Goal: Information Seeking & Learning: Learn about a topic

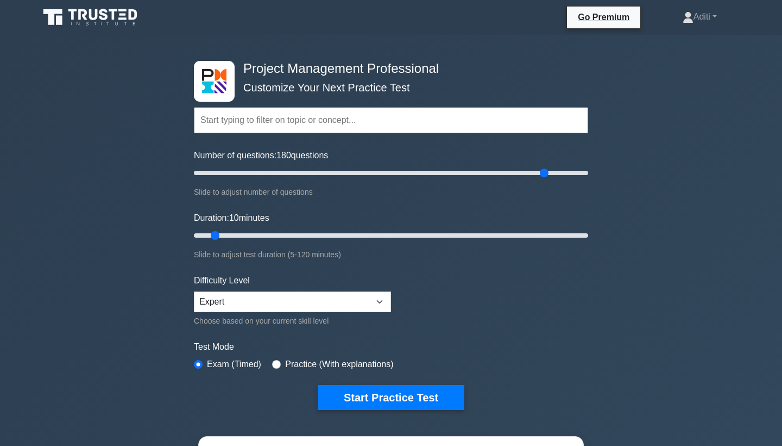
drag, startPoint x: 209, startPoint y: 172, endPoint x: 544, endPoint y: 174, distance: 335.2
type input "180"
click at [544, 174] on input "Number of questions: 180 questions" at bounding box center [391, 172] width 394 height 13
click at [221, 235] on input "Duration: 10 minutes" at bounding box center [391, 235] width 394 height 13
drag, startPoint x: 211, startPoint y: 232, endPoint x: 629, endPoint y: 238, distance: 417.3
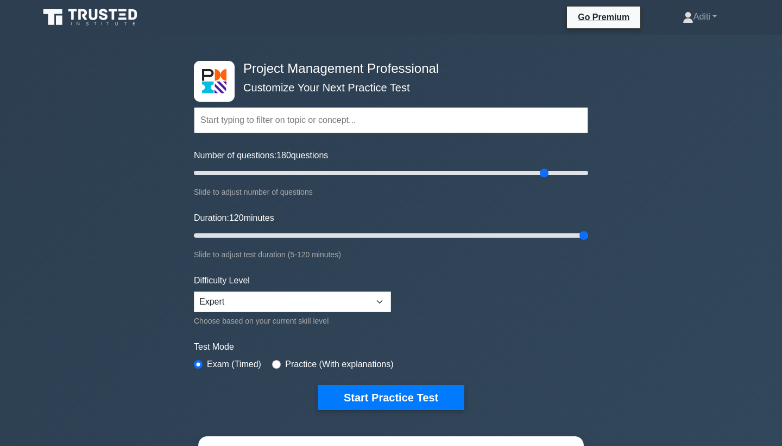
type input "120"
click at [629, 238] on div "Project Management Professional Customize Your Next Practice Test Topics Scope …" at bounding box center [391, 366] width 782 height 663
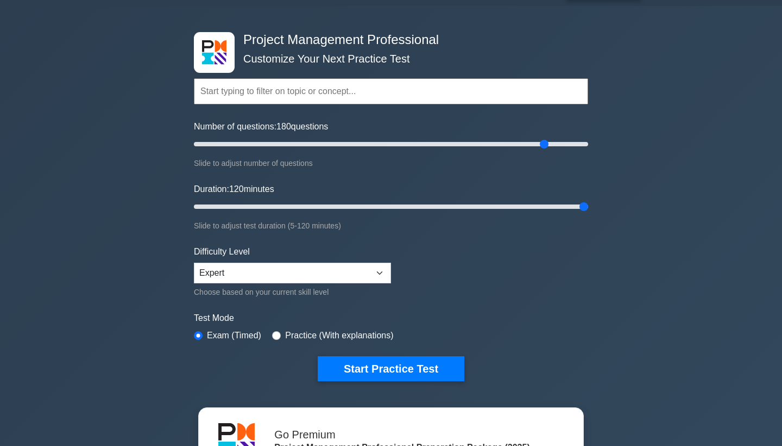
scroll to position [28, 0]
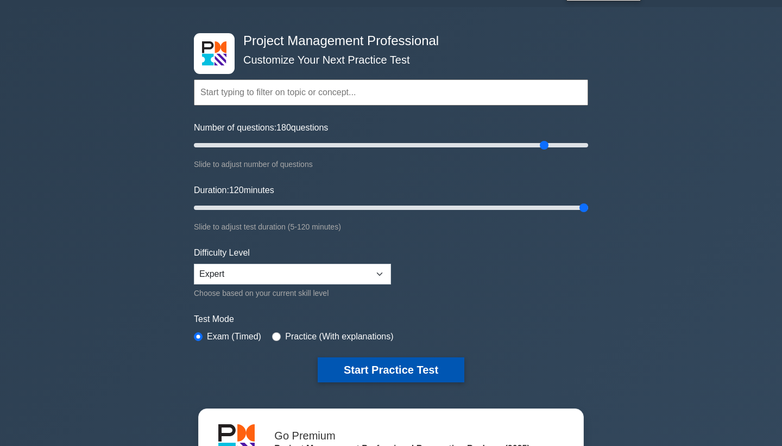
click at [378, 374] on button "Start Practice Test" at bounding box center [391, 369] width 147 height 25
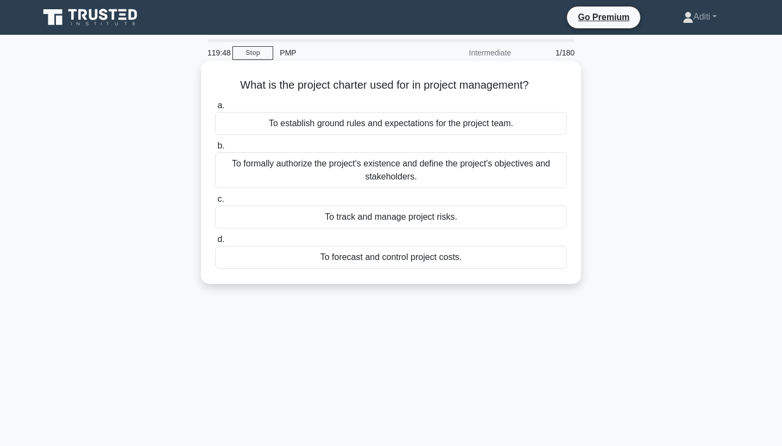
click at [448, 174] on div "To formally authorize the project's existence and define the project's objectiv…" at bounding box center [391, 170] width 352 height 36
click at [215, 149] on input "b. To formally authorize the project's existence and define the project's objec…" at bounding box center [215, 145] width 0 height 7
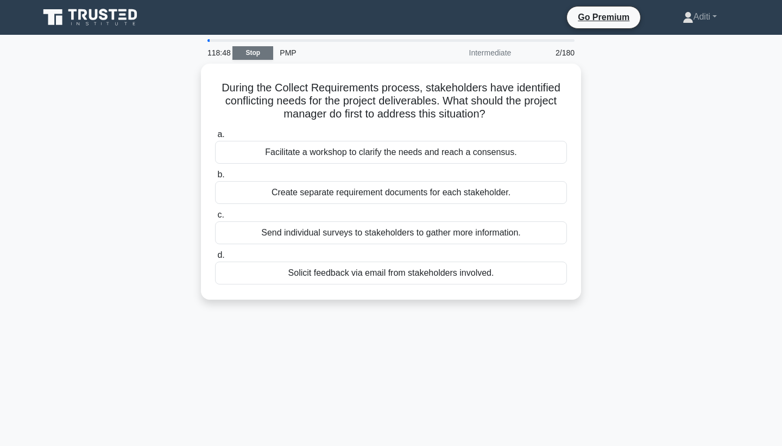
click at [253, 52] on link "Stop" at bounding box center [253, 53] width 41 height 14
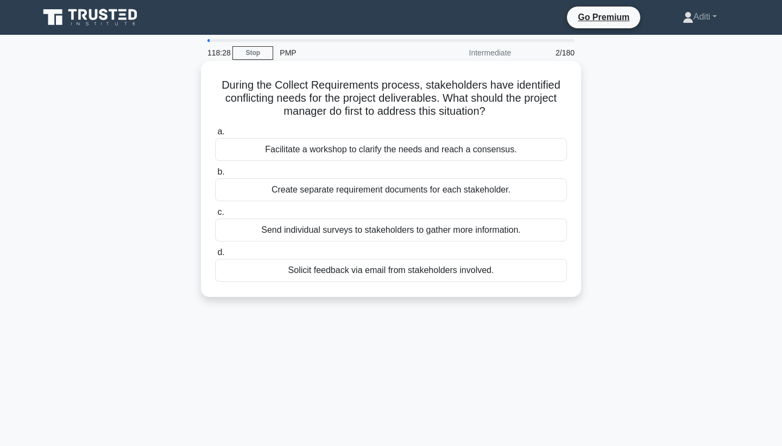
click at [373, 152] on div "Facilitate a workshop to clarify the needs and reach a consensus." at bounding box center [391, 149] width 352 height 23
click at [215, 135] on input "a. Facilitate a workshop to clarify the needs and reach a consensus." at bounding box center [215, 131] width 0 height 7
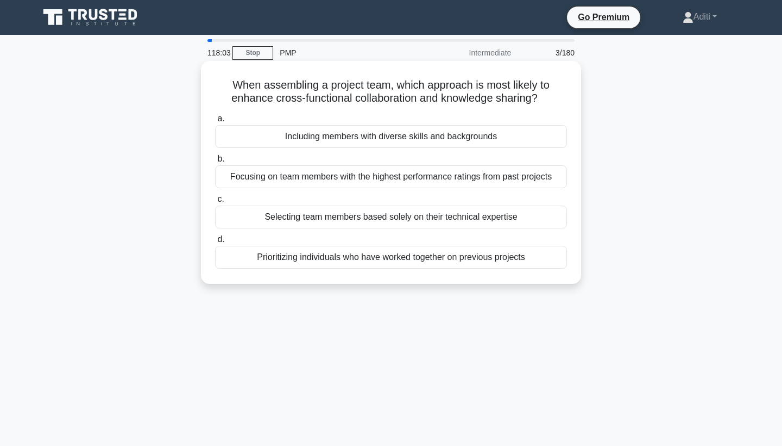
click at [421, 133] on div "Including members with diverse skills and backgrounds" at bounding box center [391, 136] width 352 height 23
click at [215, 122] on input "a. Including members with diverse skills and backgrounds" at bounding box center [215, 118] width 0 height 7
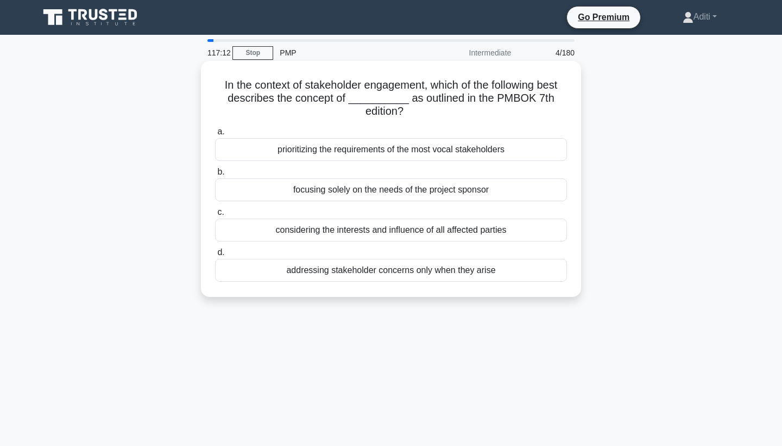
click at [359, 232] on div "considering the interests and influence of all affected parties" at bounding box center [391, 229] width 352 height 23
click at [215, 216] on input "c. considering the interests and influence of all affected parties" at bounding box center [215, 212] width 0 height 7
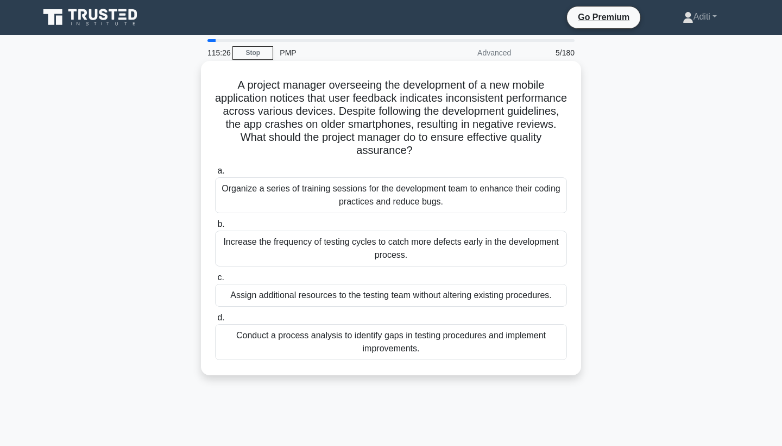
click at [332, 332] on div "Conduct a process analysis to identify gaps in testing procedures and implement…" at bounding box center [391, 342] width 352 height 36
click at [215, 321] on input "d. Conduct a process analysis to identify gaps in testing procedures and implem…" at bounding box center [215, 317] width 0 height 7
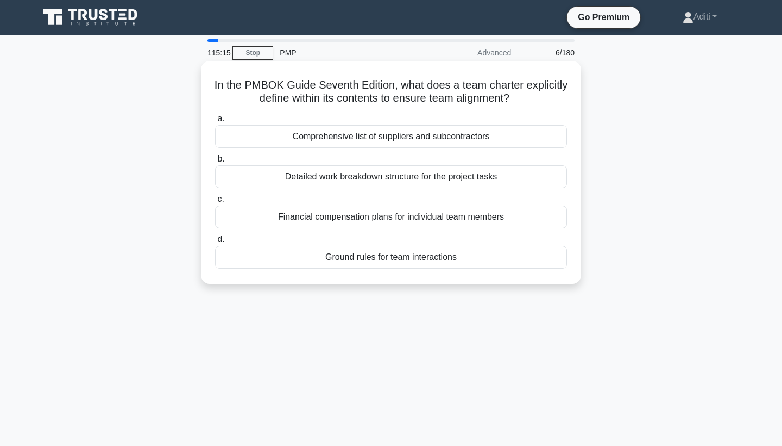
click at [373, 262] on div "Ground rules for team interactions" at bounding box center [391, 257] width 352 height 23
click at [215, 243] on input "d. Ground rules for team interactions" at bounding box center [215, 239] width 0 height 7
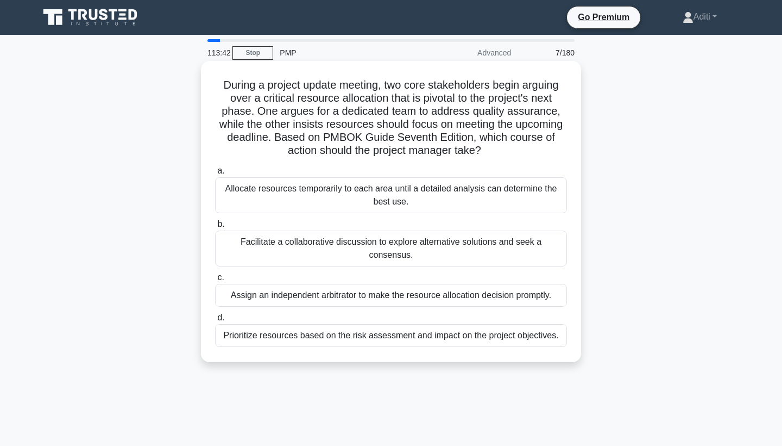
click at [355, 253] on div "Facilitate a collaborative discussion to explore alternative solutions and seek…" at bounding box center [391, 248] width 352 height 36
click at [215, 228] on input "b. Facilitate a collaborative discussion to explore alternative solutions and s…" at bounding box center [215, 224] width 0 height 7
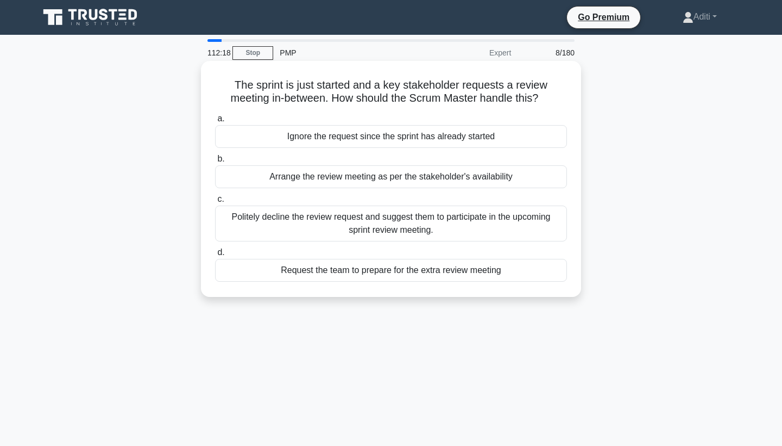
click at [444, 179] on div "Arrange the review meeting as per the stakeholder's availability" at bounding box center [391, 176] width 352 height 23
click at [215, 162] on input "b. Arrange the review meeting as per the stakeholder's availability" at bounding box center [215, 158] width 0 height 7
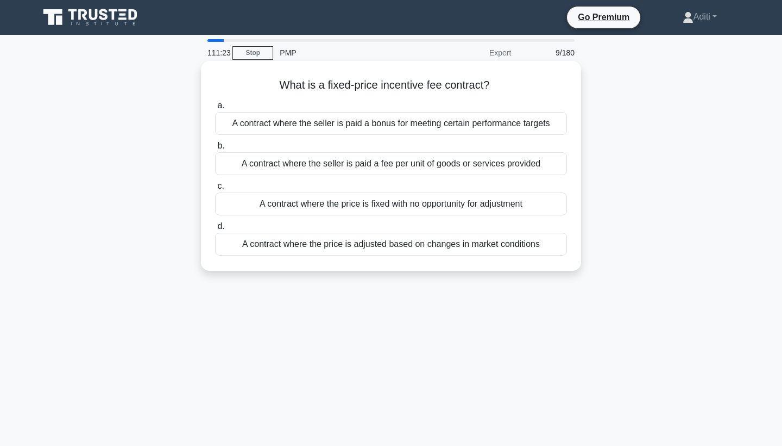
click at [418, 130] on div "A contract where the seller is paid a bonus for meeting certain performance tar…" at bounding box center [391, 123] width 352 height 23
click at [215, 109] on input "a. A contract where the seller is paid a bonus for meeting certain performance …" at bounding box center [215, 105] width 0 height 7
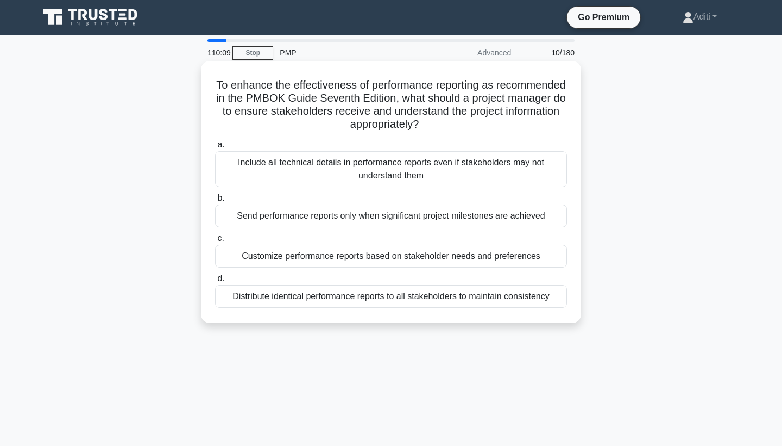
click at [441, 255] on div "Customize performance reports based on stakeholder needs and preferences" at bounding box center [391, 255] width 352 height 23
click at [215, 242] on input "c. Customize performance reports based on stakeholder needs and preferences" at bounding box center [215, 238] width 0 height 7
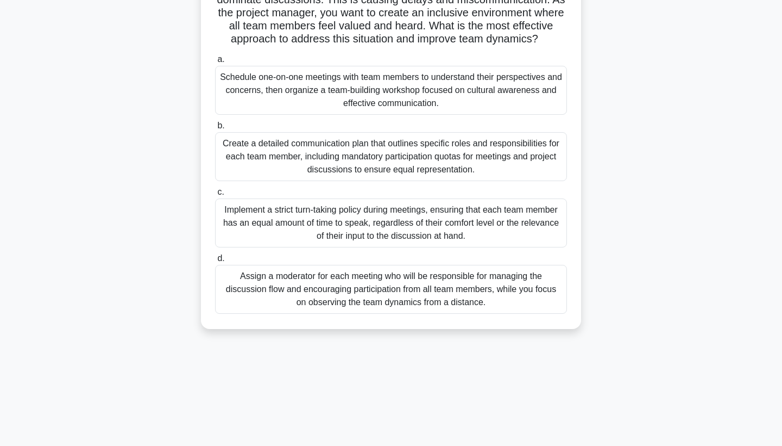
scroll to position [125, 0]
click at [454, 98] on div "Schedule one-on-one meetings with team members to understand their perspectives…" at bounding box center [391, 89] width 352 height 49
click at [215, 62] on input "a. Schedule one-on-one meetings with team members to understand their perspecti…" at bounding box center [215, 58] width 0 height 7
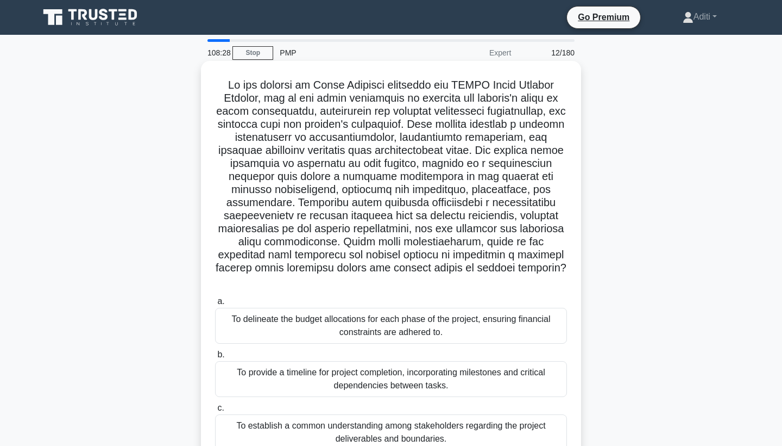
scroll to position [0, 0]
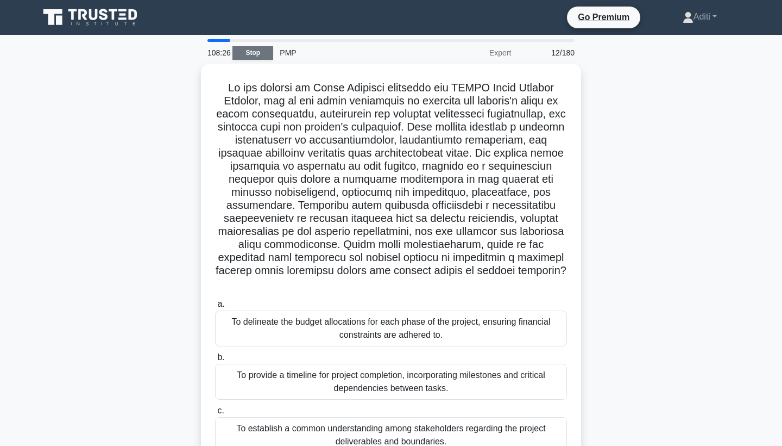
click at [250, 54] on link "Stop" at bounding box center [253, 53] width 41 height 14
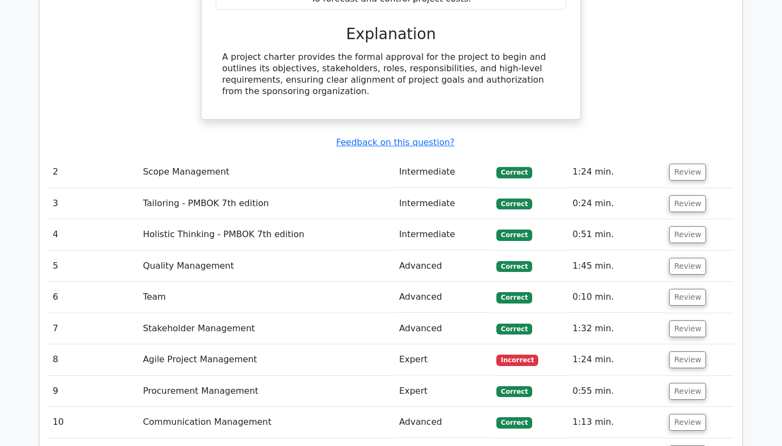
scroll to position [1214, 0]
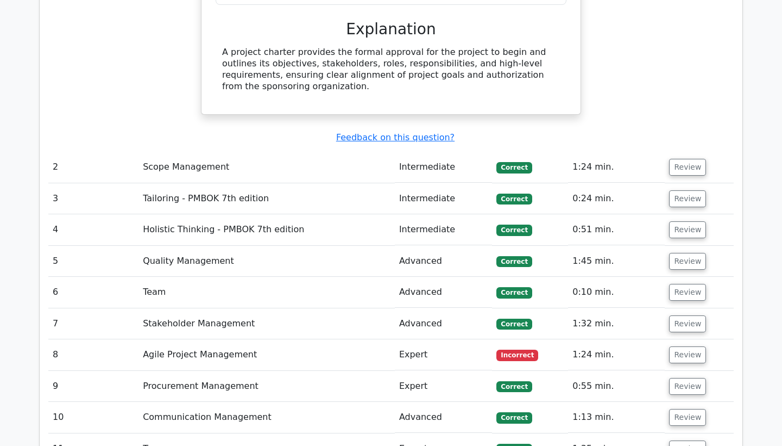
click at [221, 339] on td "Agile Project Management" at bounding box center [267, 354] width 256 height 31
click at [693, 346] on button "Review" at bounding box center [687, 354] width 37 height 17
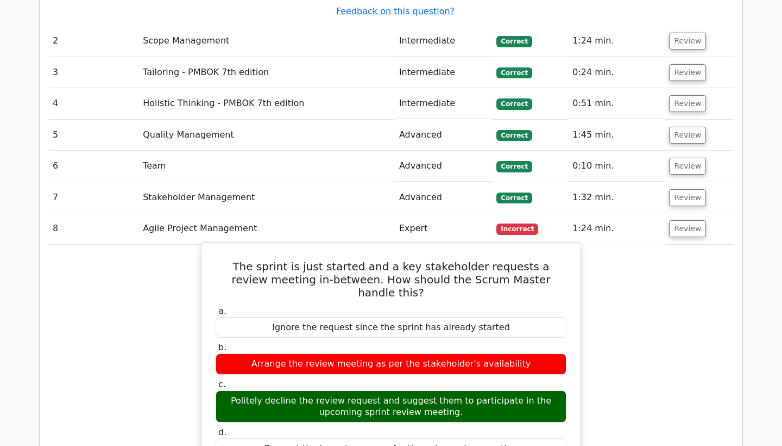
scroll to position [1264, 0]
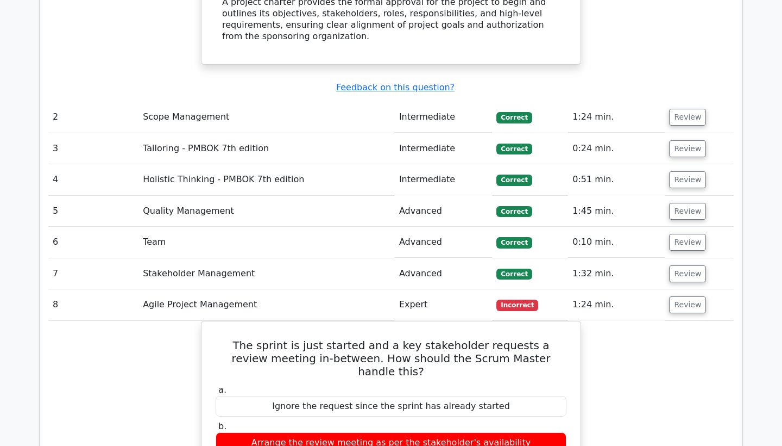
click at [365, 289] on td "Agile Project Management" at bounding box center [267, 304] width 256 height 31
click at [677, 296] on button "Review" at bounding box center [687, 304] width 37 height 17
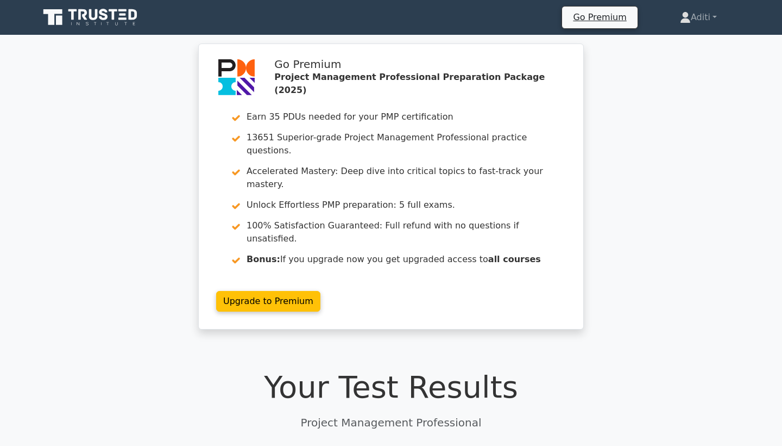
scroll to position [0, 0]
click at [704, 18] on link "Aditi" at bounding box center [698, 18] width 89 height 22
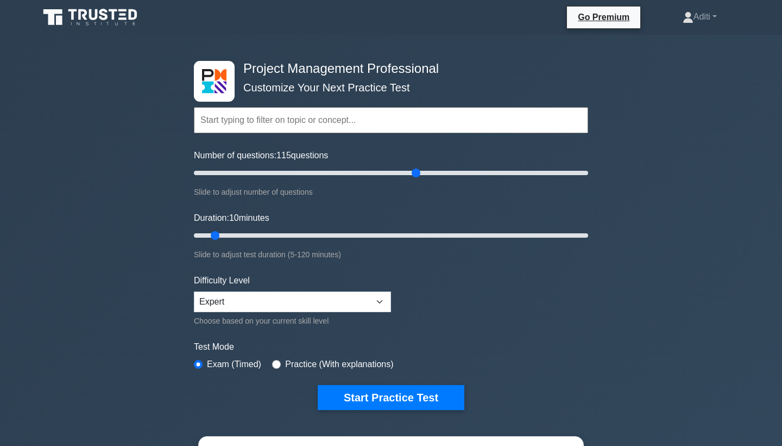
drag, startPoint x: 210, startPoint y: 169, endPoint x: 417, endPoint y: 199, distance: 209.1
type input "115"
click at [417, 199] on form "Topics Scope Management Time Management Cost Management Quality Management Risk…" at bounding box center [391, 242] width 394 height 336
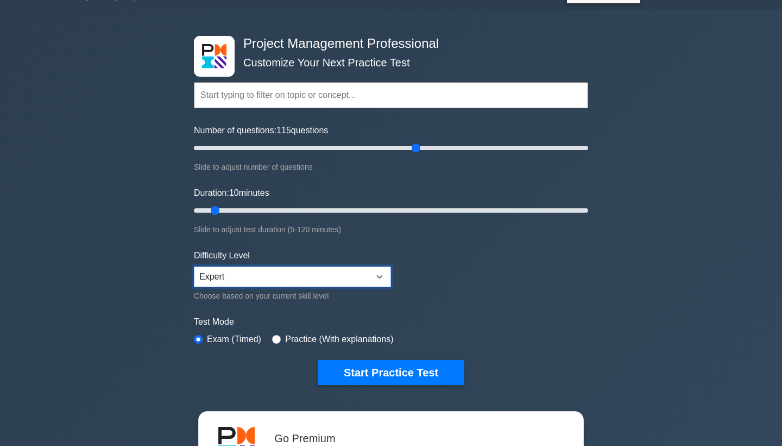
scroll to position [40, 0]
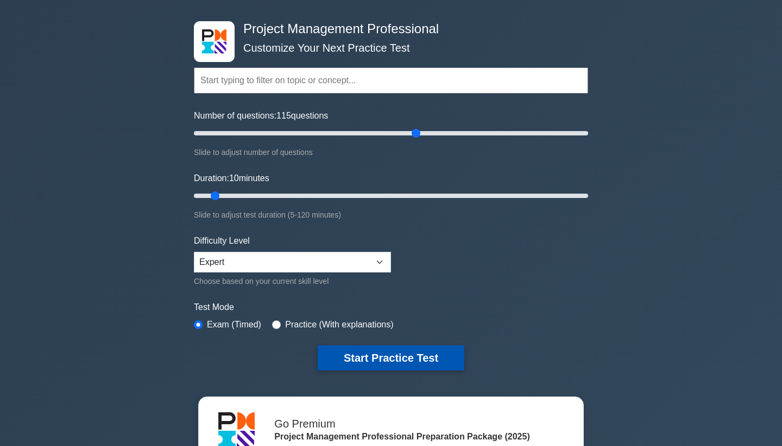
click at [396, 357] on button "Start Practice Test" at bounding box center [391, 357] width 147 height 25
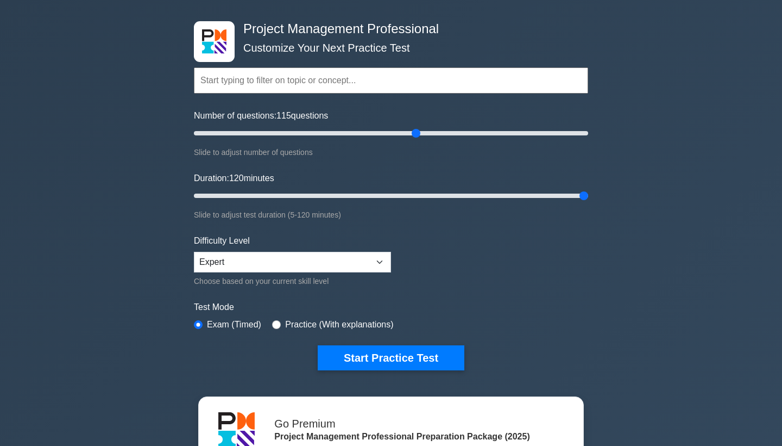
drag, startPoint x: 216, startPoint y: 193, endPoint x: 697, endPoint y: 206, distance: 480.5
type input "120"
click at [697, 206] on div "Project Management Professional Customize Your Next Practice Test Topics Scope …" at bounding box center [391, 326] width 782 height 663
drag, startPoint x: 420, startPoint y: 134, endPoint x: 386, endPoint y: 131, distance: 34.3
type input "100"
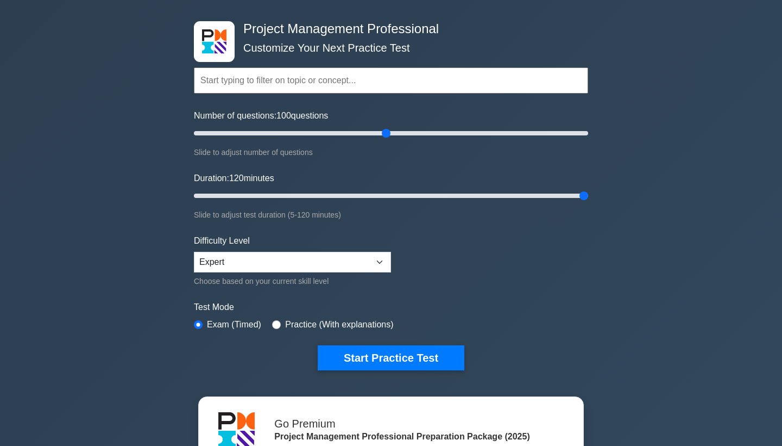
click at [386, 131] on input "Number of questions: 100 questions" at bounding box center [391, 133] width 394 height 13
click at [393, 360] on button "Start Practice Test" at bounding box center [391, 357] width 147 height 25
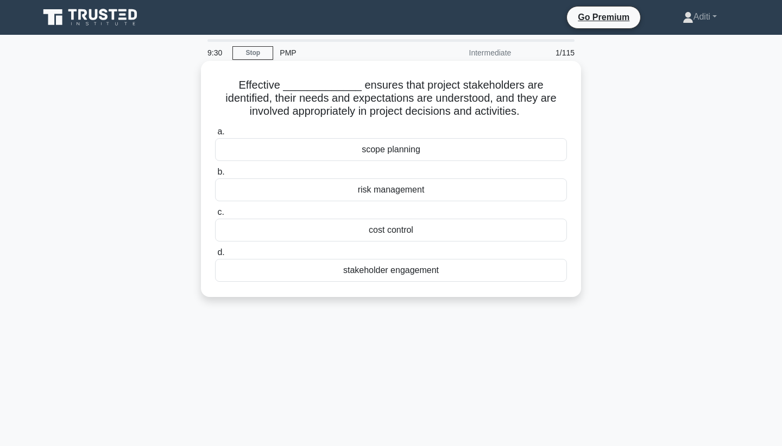
click at [386, 274] on div "stakeholder engagement" at bounding box center [391, 270] width 352 height 23
click at [215, 256] on input "d. stakeholder engagement" at bounding box center [215, 252] width 0 height 7
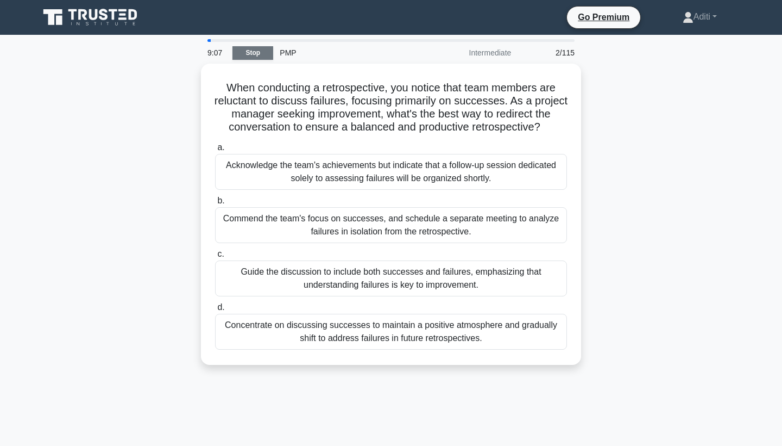
click at [258, 49] on link "Stop" at bounding box center [253, 53] width 41 height 14
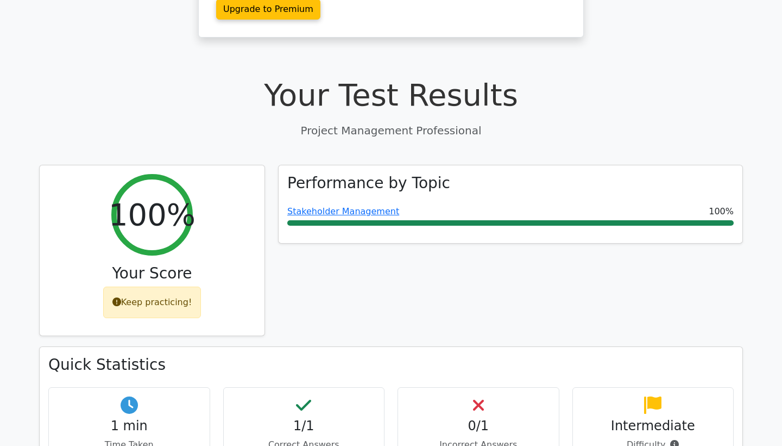
scroll to position [291, 0]
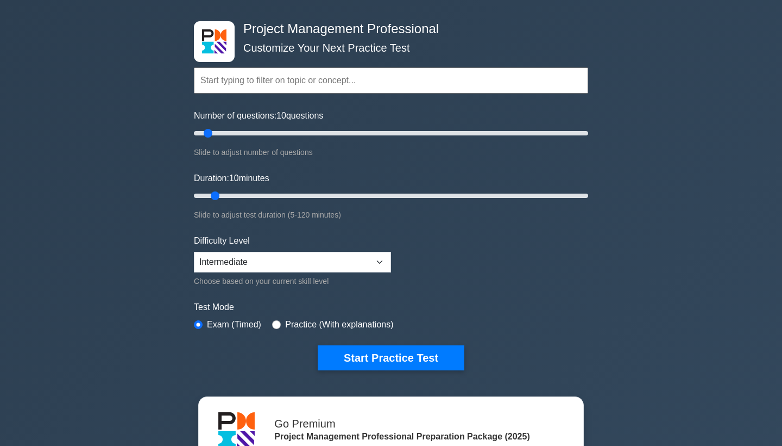
scroll to position [40, 0]
drag, startPoint x: 209, startPoint y: 133, endPoint x: 388, endPoint y: 132, distance: 179.8
type input "100"
click at [388, 132] on input "Number of questions: 100 questions" at bounding box center [391, 133] width 394 height 13
drag, startPoint x: 216, startPoint y: 195, endPoint x: 645, endPoint y: 206, distance: 429.9
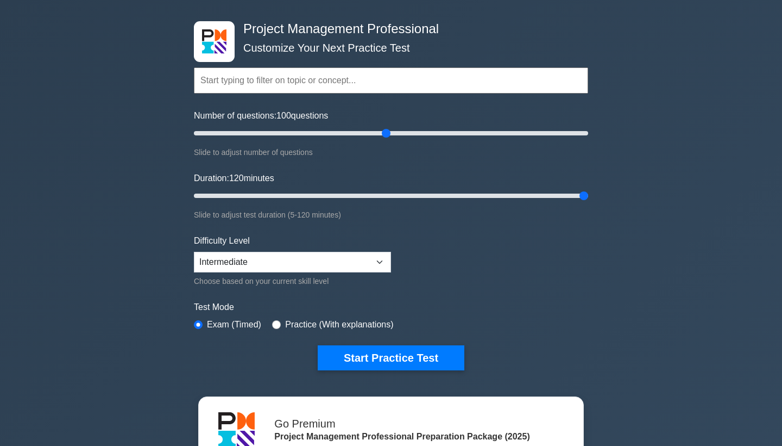
type input "120"
click at [645, 206] on div "Project Management Professional Customize Your Next Practice Test Topics Scope …" at bounding box center [391, 326] width 782 height 663
select select "expert"
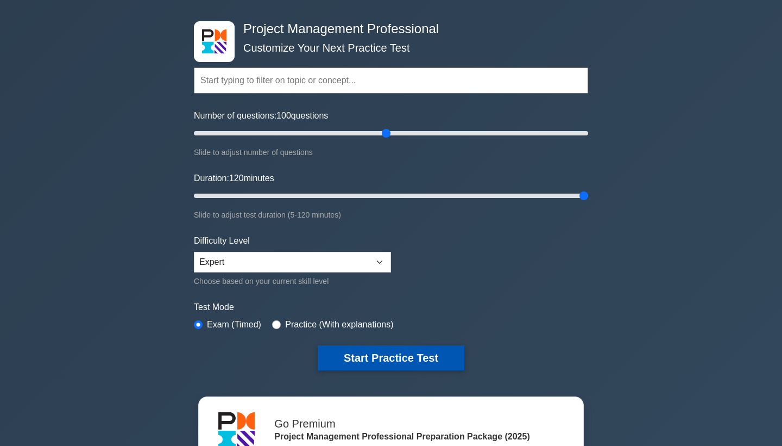
click at [397, 359] on button "Start Practice Test" at bounding box center [391, 357] width 147 height 25
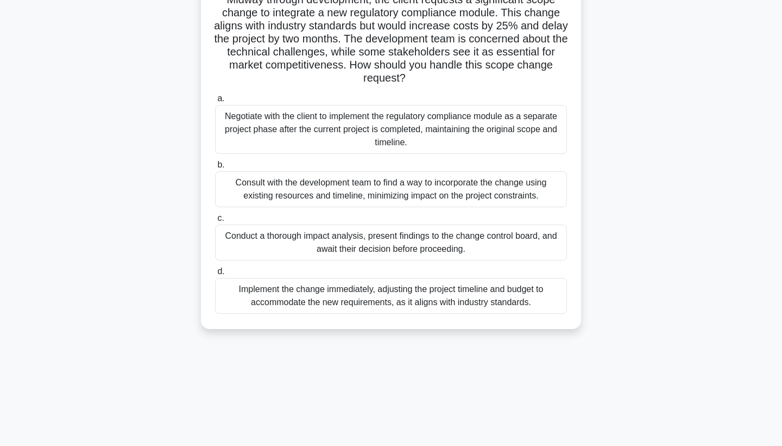
scroll to position [99, 0]
click at [531, 247] on div "Conduct a thorough impact analysis, present findings to the change control boar…" at bounding box center [391, 242] width 352 height 36
click at [215, 221] on input "c. Conduct a thorough impact analysis, present findings to the change control b…" at bounding box center [215, 217] width 0 height 7
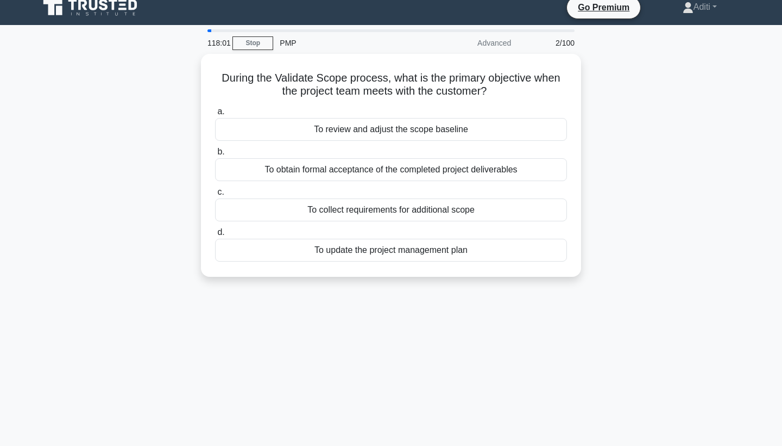
scroll to position [0, 0]
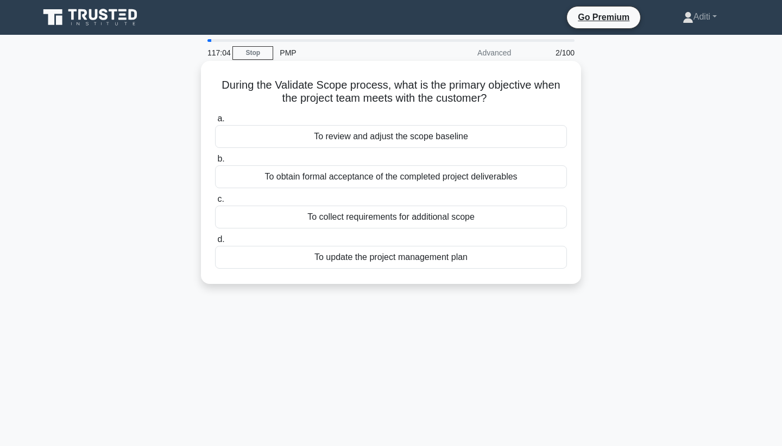
click at [475, 136] on div "To review and adjust the scope baseline" at bounding box center [391, 136] width 352 height 23
click at [215, 122] on input "a. To review and adjust the scope baseline" at bounding box center [215, 118] width 0 height 7
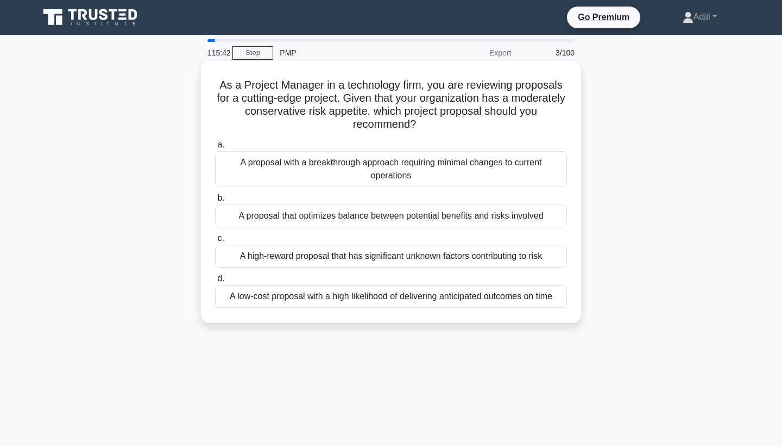
click at [503, 215] on div "A proposal that optimizes balance between potential benefits and risks involved" at bounding box center [391, 215] width 352 height 23
click at [215, 202] on input "b. A proposal that optimizes balance between potential benefits and risks invol…" at bounding box center [215, 198] width 0 height 7
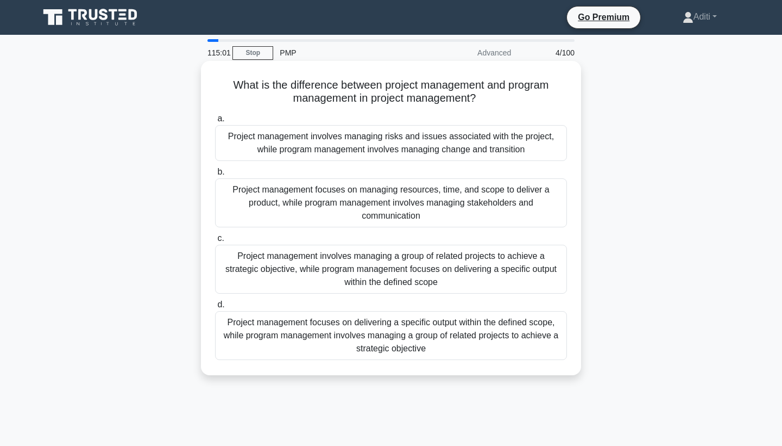
click at [480, 352] on div "Project management focuses on delivering a specific output within the defined s…" at bounding box center [391, 335] width 352 height 49
click at [215, 308] on input "d. Project management focuses on delivering a specific output within the define…" at bounding box center [215, 304] width 0 height 7
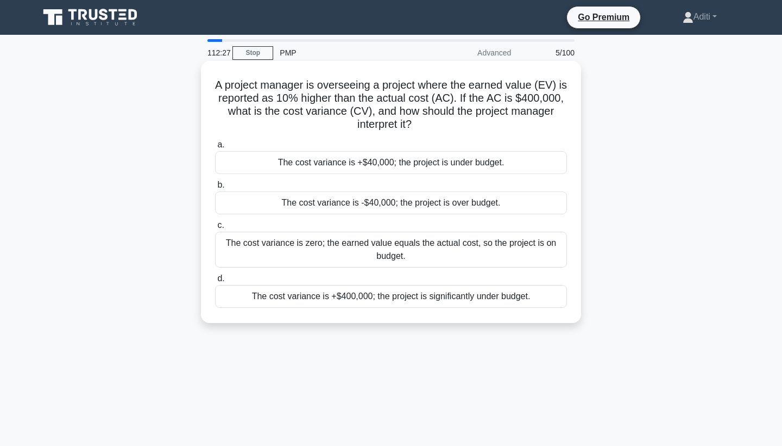
click at [438, 206] on div "The cost variance is -$40,000; the project is over budget." at bounding box center [391, 202] width 352 height 23
click at [215, 189] on input "b. The cost variance is -$40,000; the project is over budget." at bounding box center [215, 184] width 0 height 7
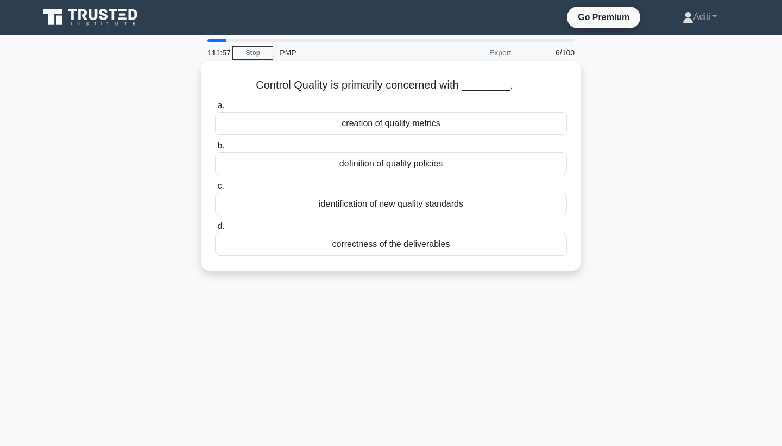
click at [400, 246] on div "correctness of the deliverables" at bounding box center [391, 244] width 352 height 23
click at [215, 230] on input "d. correctness of the deliverables" at bounding box center [215, 226] width 0 height 7
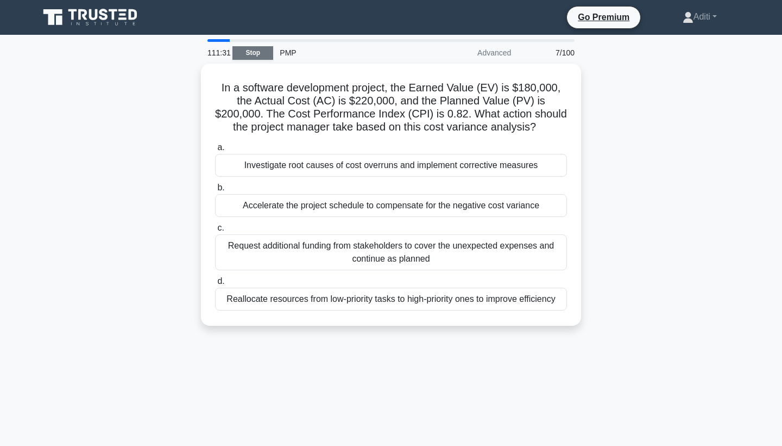
click at [258, 53] on link "Stop" at bounding box center [253, 53] width 41 height 14
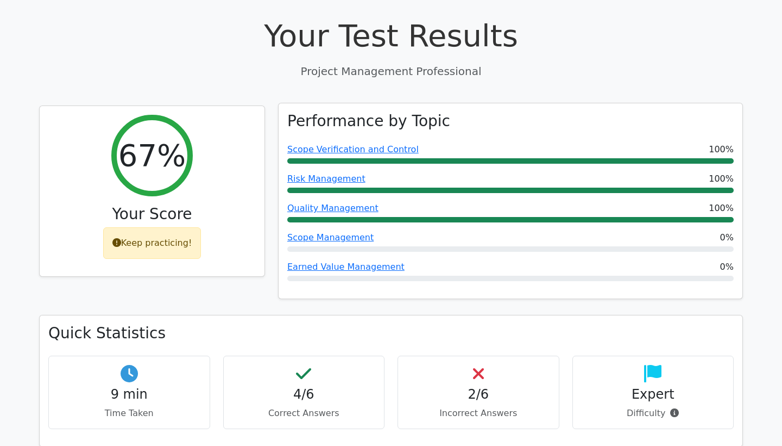
scroll to position [352, 0]
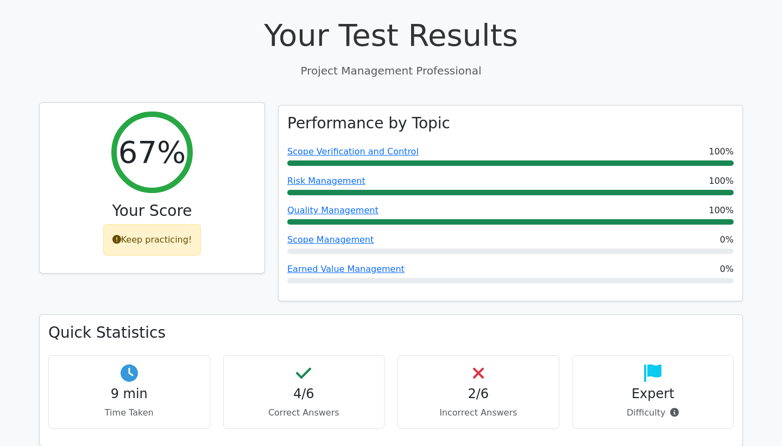
click at [171, 224] on div "Keep practicing!" at bounding box center [152, 240] width 98 height 32
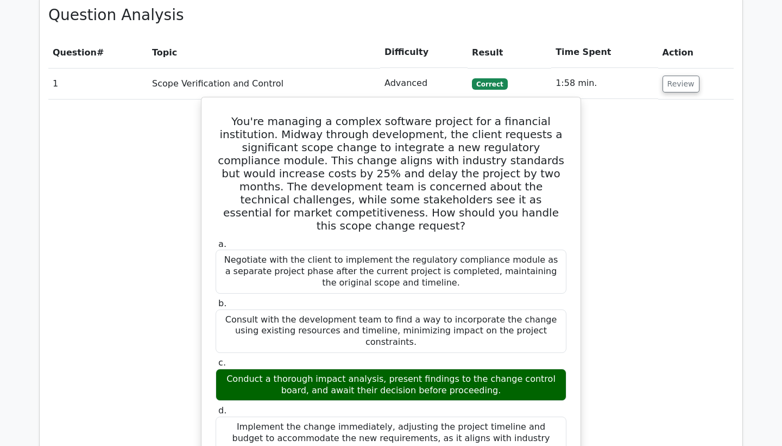
scroll to position [813, 0]
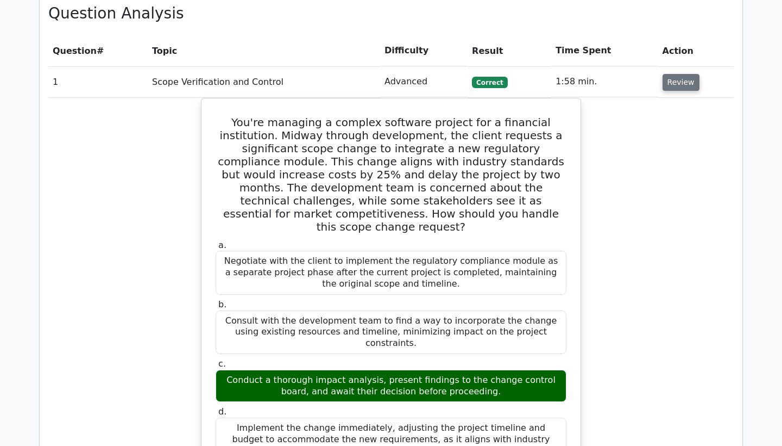
click at [682, 74] on button "Review" at bounding box center [681, 82] width 37 height 17
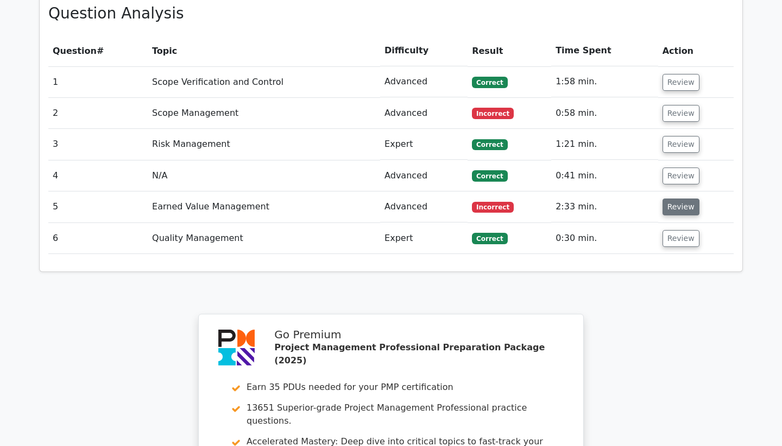
click at [678, 198] on button "Review" at bounding box center [681, 206] width 37 height 17
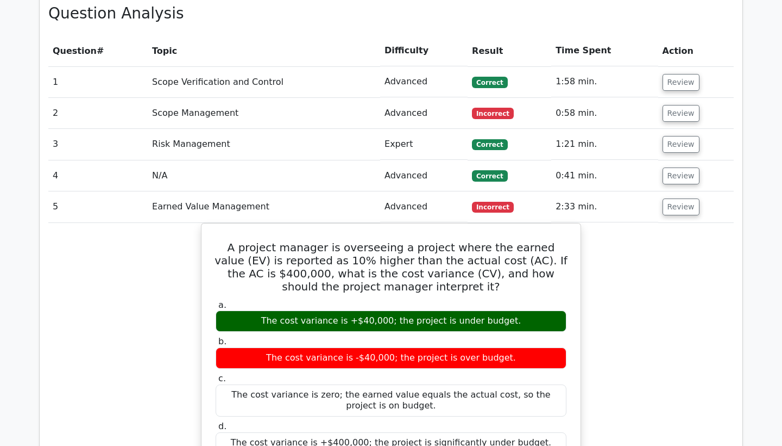
click at [380, 98] on td "Advanced" at bounding box center [423, 113] width 87 height 31
click at [677, 105] on button "Review" at bounding box center [681, 113] width 37 height 17
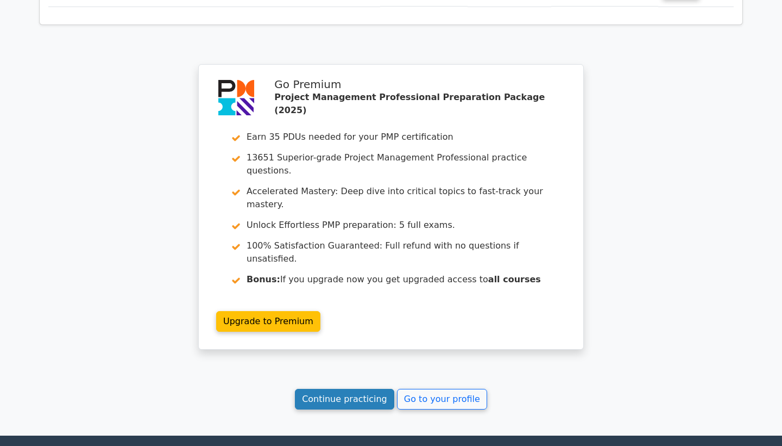
scroll to position [2186, 0]
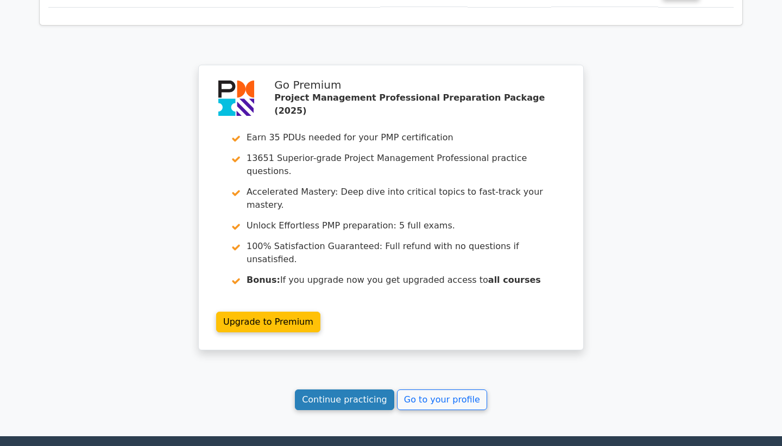
click at [348, 389] on link "Continue practicing" at bounding box center [344, 399] width 99 height 21
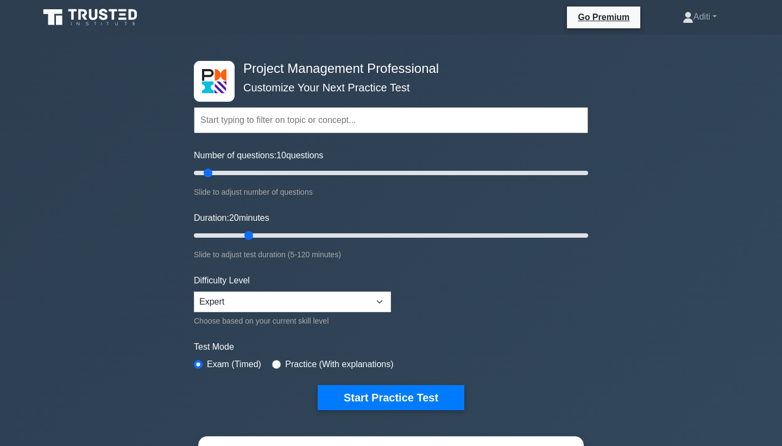
drag, startPoint x: 217, startPoint y: 233, endPoint x: 245, endPoint y: 231, distance: 27.8
type input "20"
click at [245, 231] on input "Duration: 20 minutes" at bounding box center [391, 235] width 394 height 13
drag, startPoint x: 211, startPoint y: 171, endPoint x: 226, endPoint y: 172, distance: 15.2
type input "20"
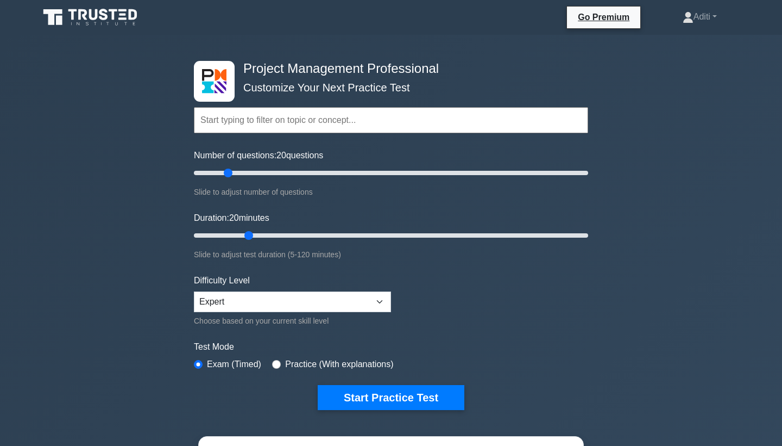
click at [226, 172] on input "Number of questions: 20 questions" at bounding box center [391, 172] width 394 height 13
drag, startPoint x: 250, startPoint y: 233, endPoint x: 283, endPoint y: 234, distance: 32.1
type input "30"
click at [283, 234] on input "Duration: 30 minutes" at bounding box center [391, 235] width 394 height 13
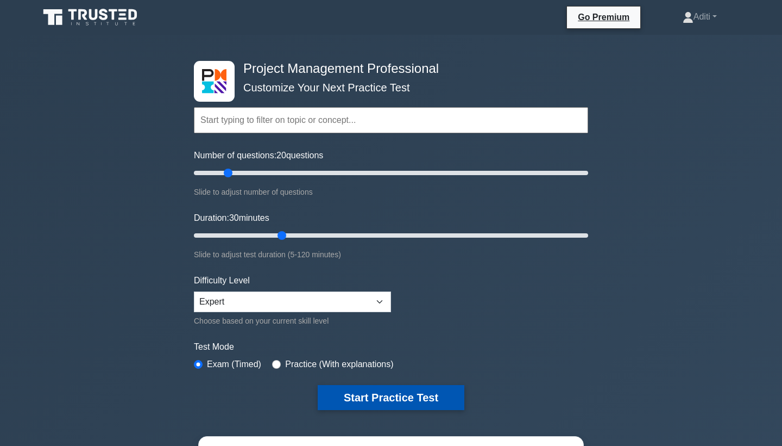
click at [371, 393] on button "Start Practice Test" at bounding box center [391, 397] width 147 height 25
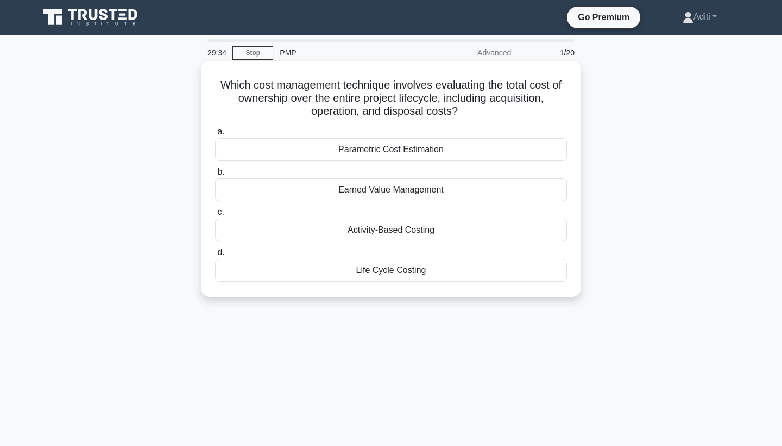
click at [369, 272] on div "Life Cycle Costing" at bounding box center [391, 270] width 352 height 23
click at [215, 256] on input "d. Life Cycle Costing" at bounding box center [215, 252] width 0 height 7
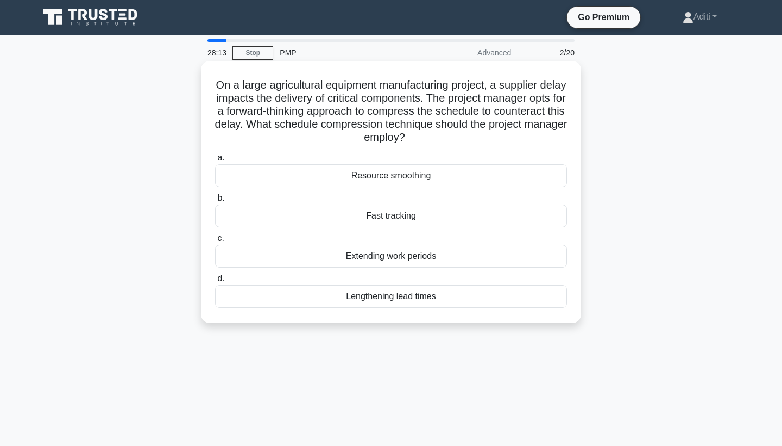
click at [465, 212] on div "Fast tracking" at bounding box center [391, 215] width 352 height 23
click at [215, 202] on input "b. Fast tracking" at bounding box center [215, 198] width 0 height 7
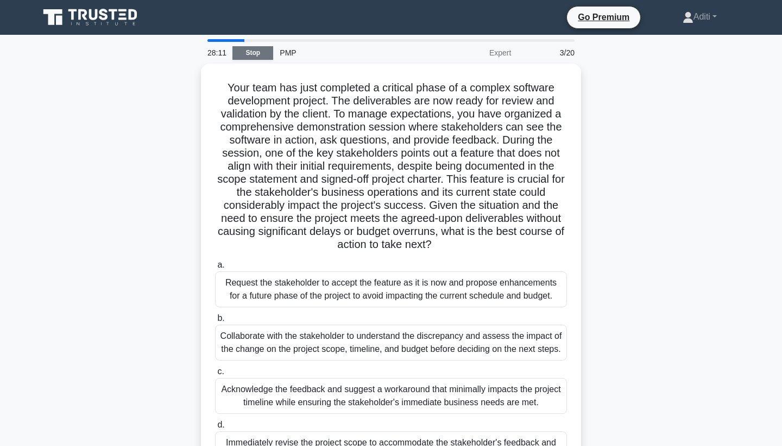
click at [259, 53] on link "Stop" at bounding box center [253, 53] width 41 height 14
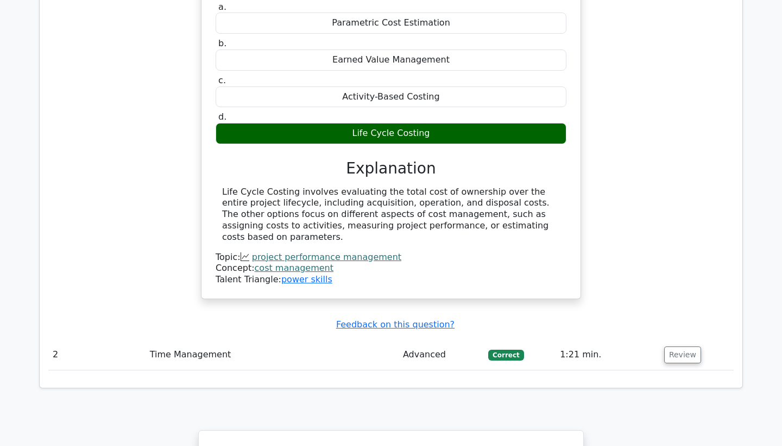
scroll to position [946, 0]
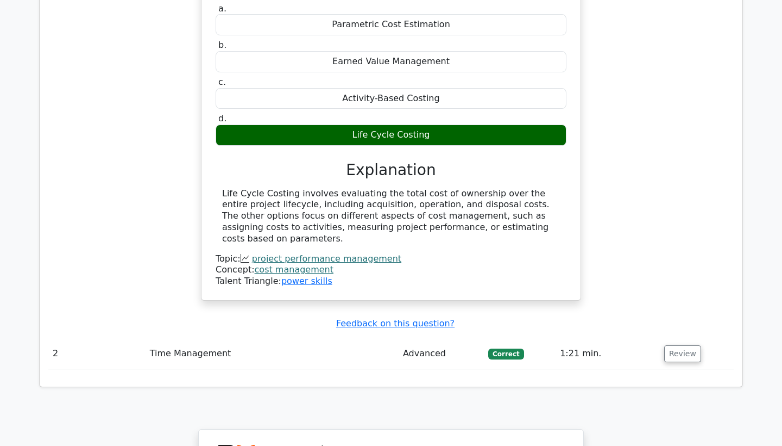
click at [394, 338] on td "Time Management" at bounding box center [272, 353] width 253 height 31
click at [678, 345] on button "Review" at bounding box center [682, 353] width 37 height 17
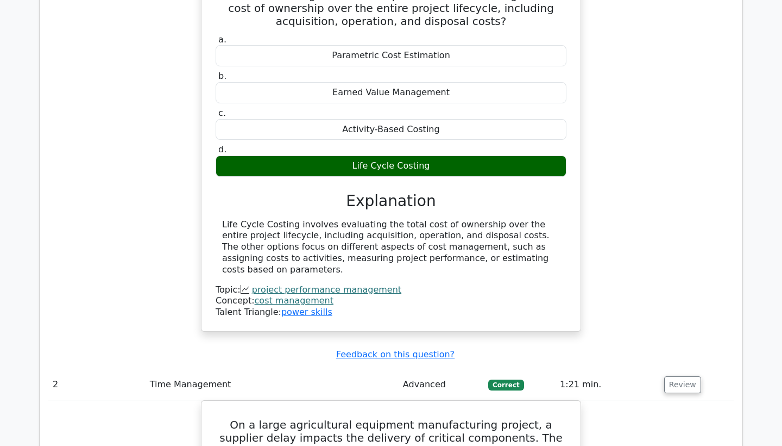
scroll to position [915, 0]
